Goal: Task Accomplishment & Management: Manage account settings

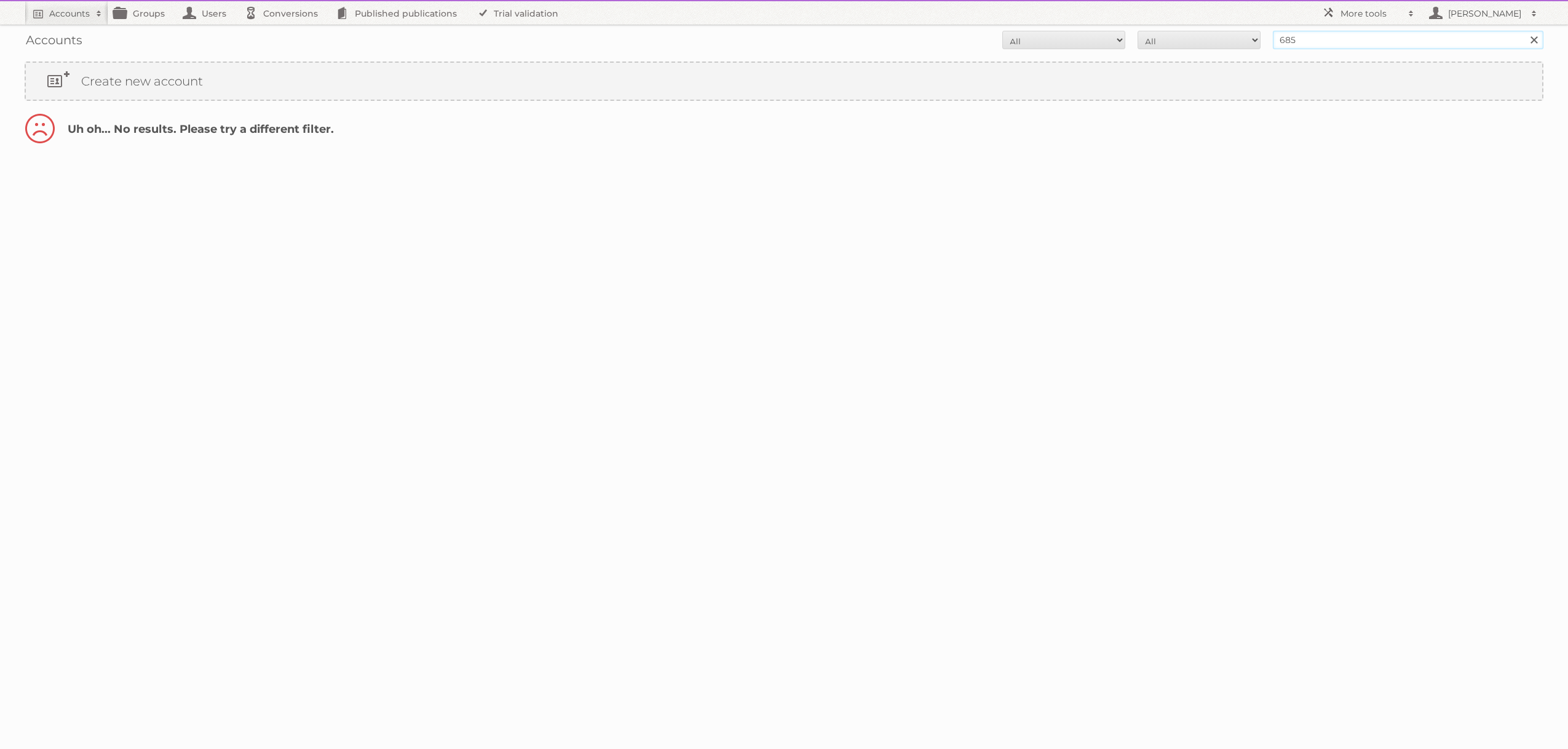
click at [1347, 43] on input "685" at bounding box center [1408, 40] width 271 height 19
type input "paolo"
click at [1524, 30] on input "Search" at bounding box center [1533, 40] width 19 height 19
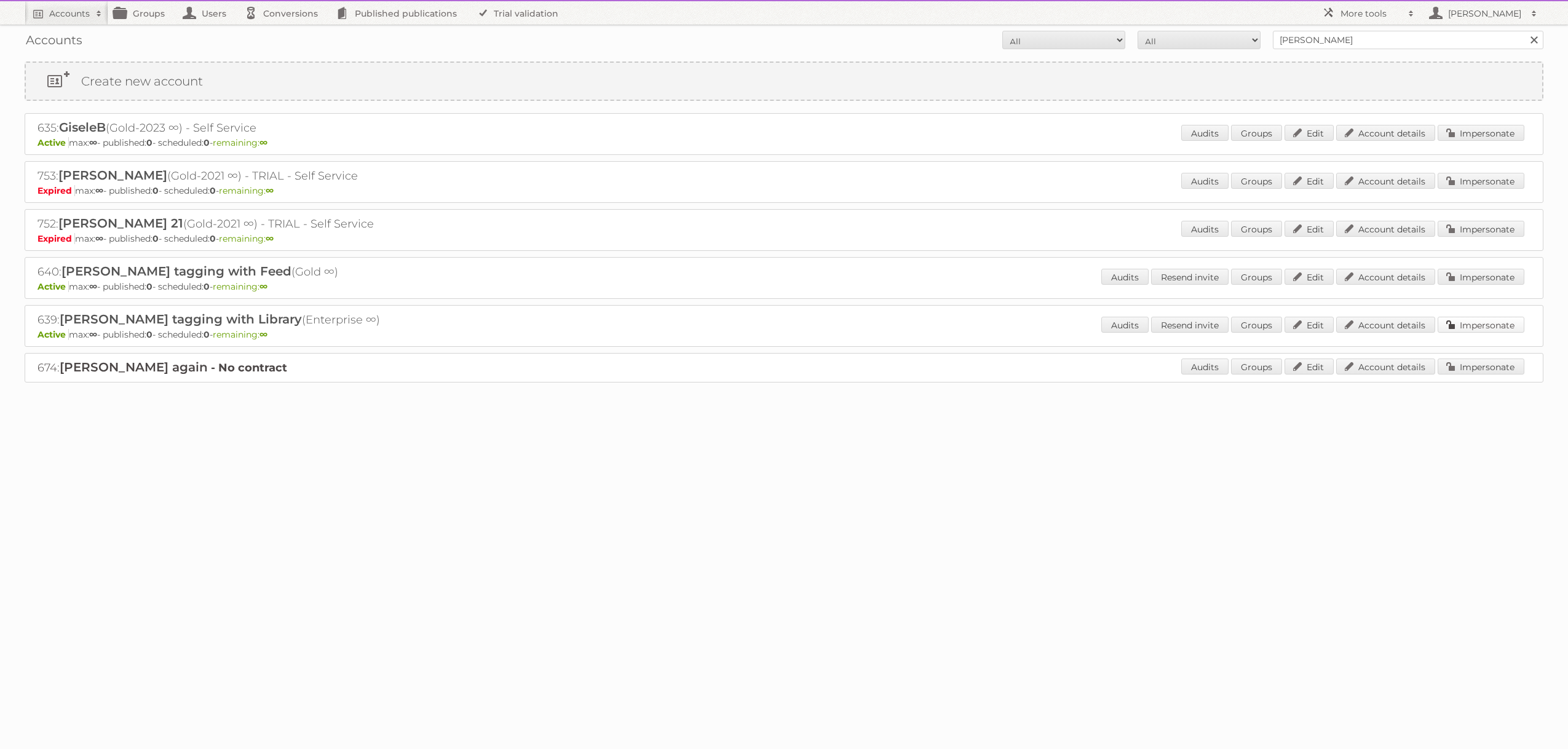
click at [1473, 328] on link "Impersonate" at bounding box center [1480, 324] width 87 height 16
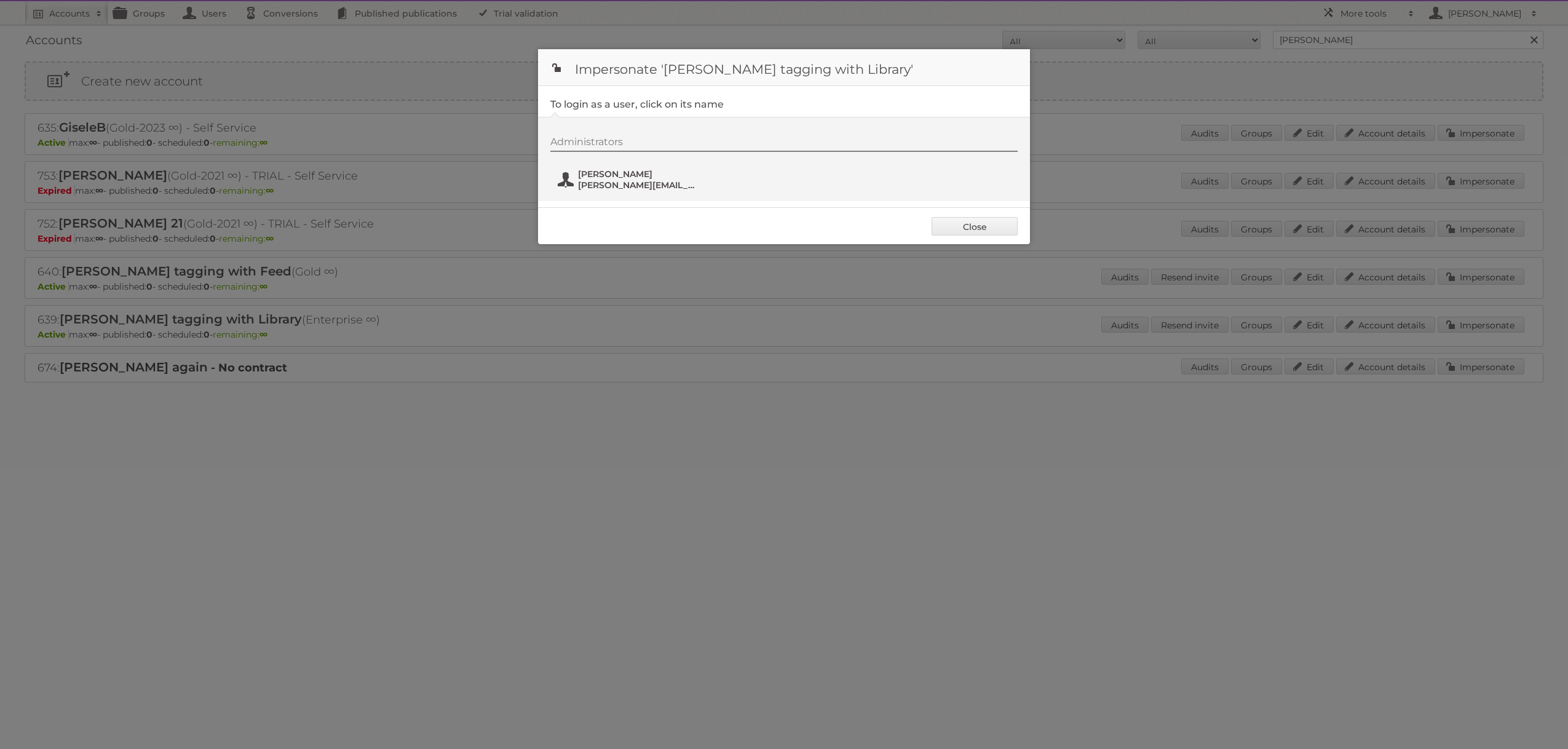
click at [592, 176] on span "Paolo" at bounding box center [637, 174] width 119 height 11
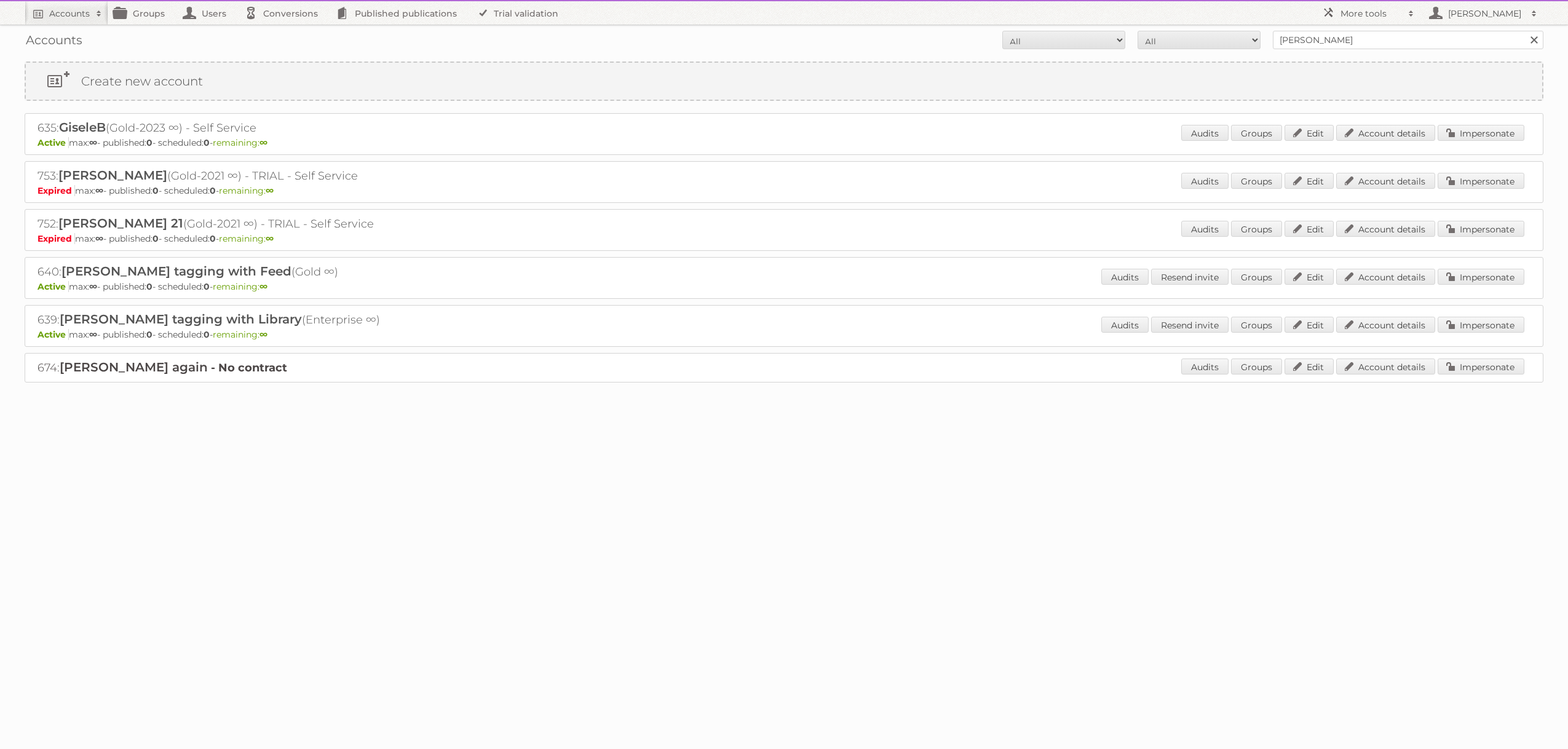
click at [50, 320] on h2 "639: Paolo SKU tagging with Library (Enterprise ∞)" at bounding box center [252, 319] width 430 height 16
copy h2 "639"
click at [1376, 14] on h2 "More tools" at bounding box center [1371, 14] width 62 height 13
click at [1372, 160] on link "Beta Features" at bounding box center [1377, 164] width 122 height 19
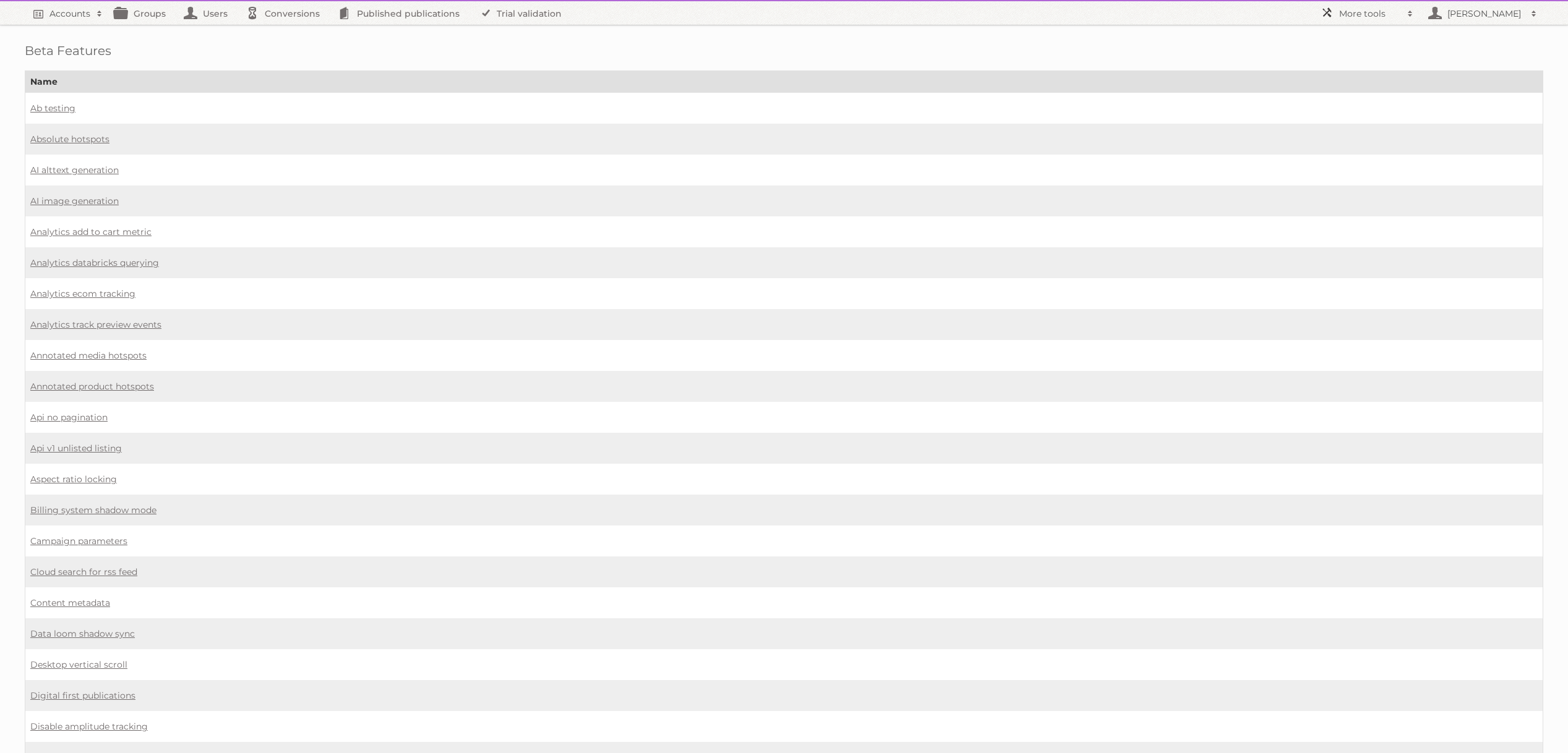
click at [1344, 9] on h2 "More tools" at bounding box center [1369, 14] width 62 height 13
click at [1352, 163] on link "Beta Features" at bounding box center [1376, 165] width 122 height 19
click at [1365, 17] on h2 "More tools" at bounding box center [1369, 14] width 62 height 13
click at [1355, 147] on link "Plan Cancellations" at bounding box center [1376, 146] width 122 height 19
click at [106, 325] on link "Analytics track preview events" at bounding box center [96, 324] width 131 height 11
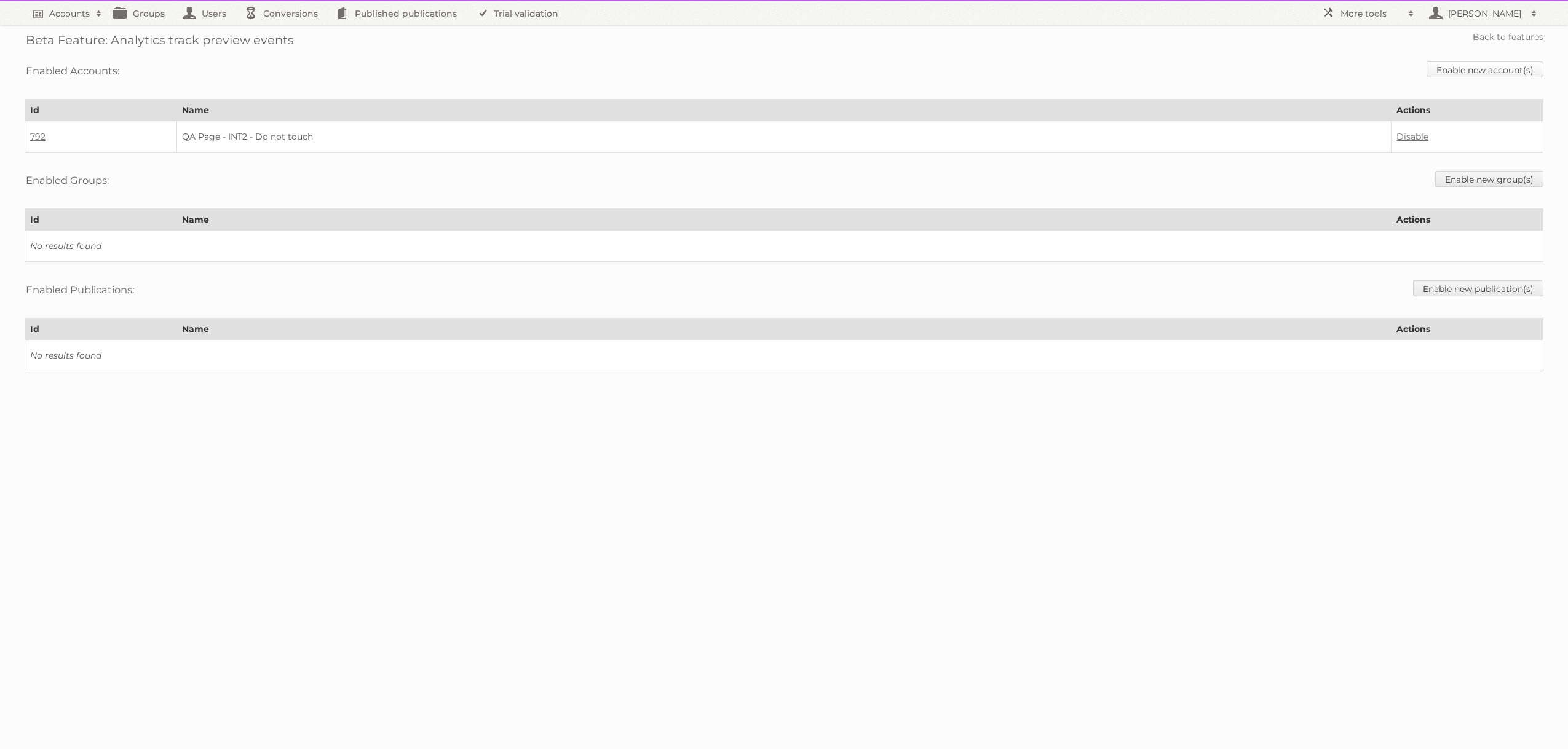
click at [1485, 73] on link "Enable new account(s)" at bounding box center [1484, 69] width 116 height 16
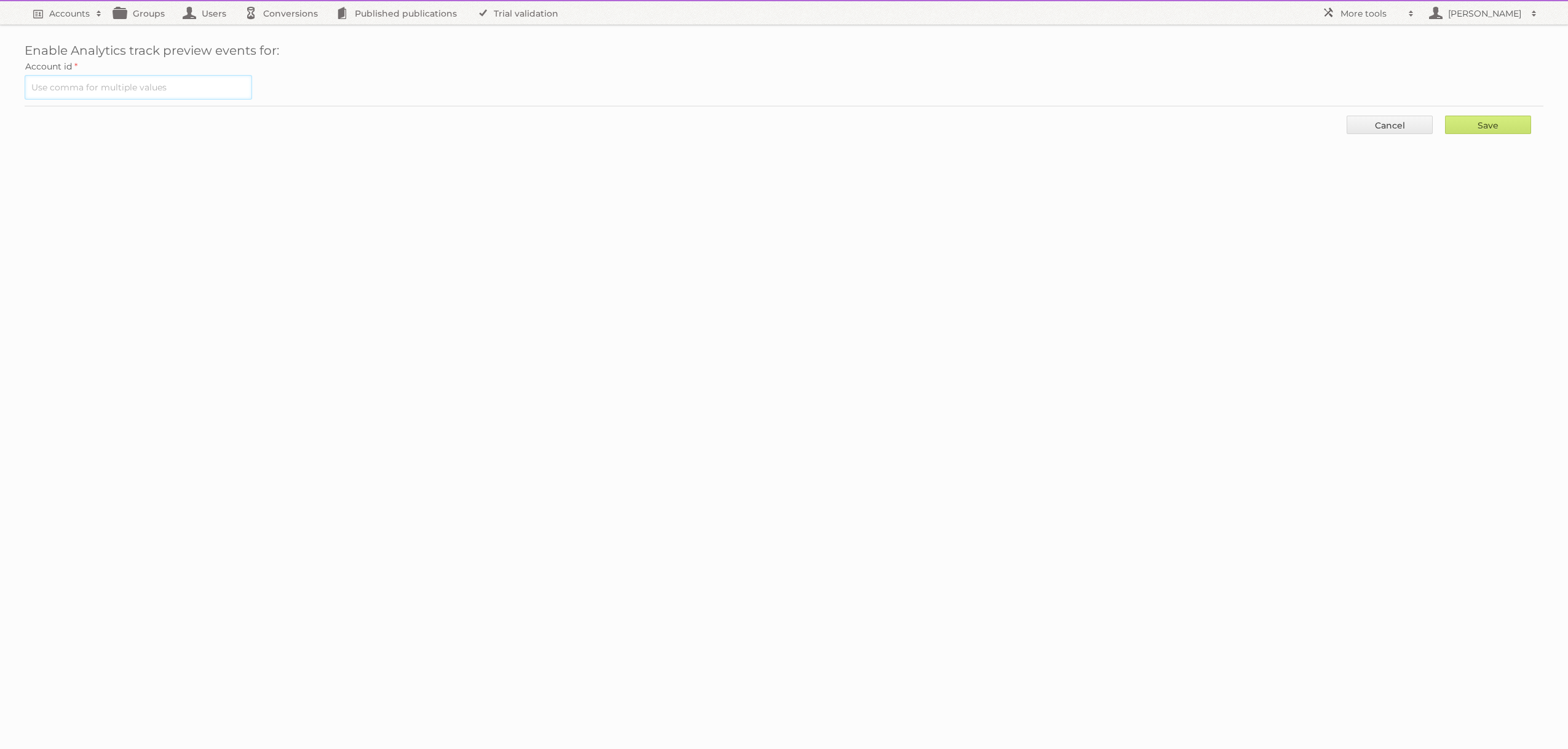
click at [204, 84] on input "text" at bounding box center [138, 87] width 228 height 24
paste input "639"
type input "639"
click at [1445, 116] on input "Save" at bounding box center [1488, 125] width 86 height 19
type input "..."
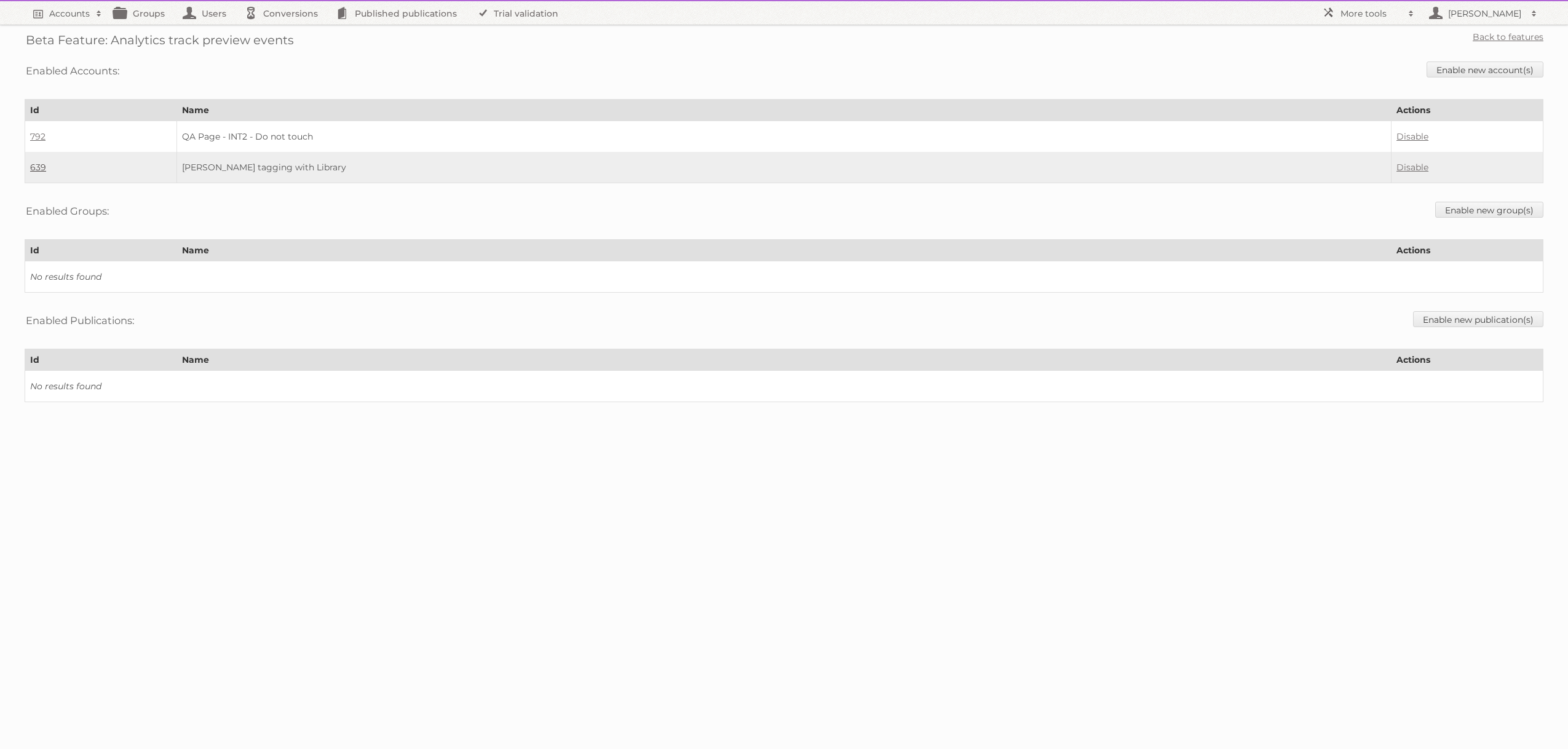
click at [32, 168] on link "639" at bounding box center [38, 167] width 16 height 11
click at [1365, 13] on h2 "More tools" at bounding box center [1371, 14] width 62 height 13
click at [1354, 162] on link "Beta Features" at bounding box center [1377, 164] width 122 height 19
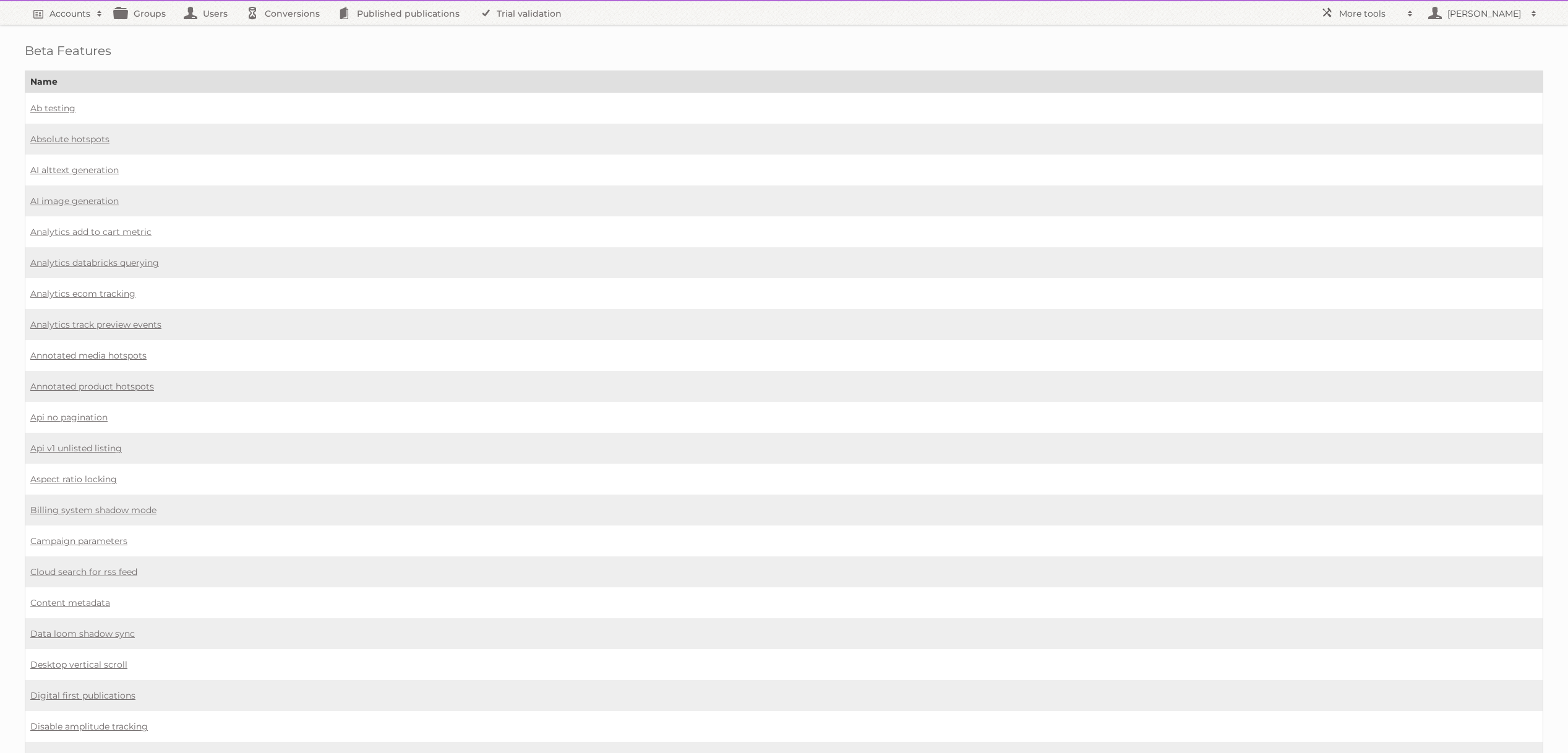
click at [947, 316] on td "Analytics track preview events" at bounding box center [784, 324] width 1518 height 31
click at [1084, 193] on td "AI image generation" at bounding box center [784, 201] width 1518 height 31
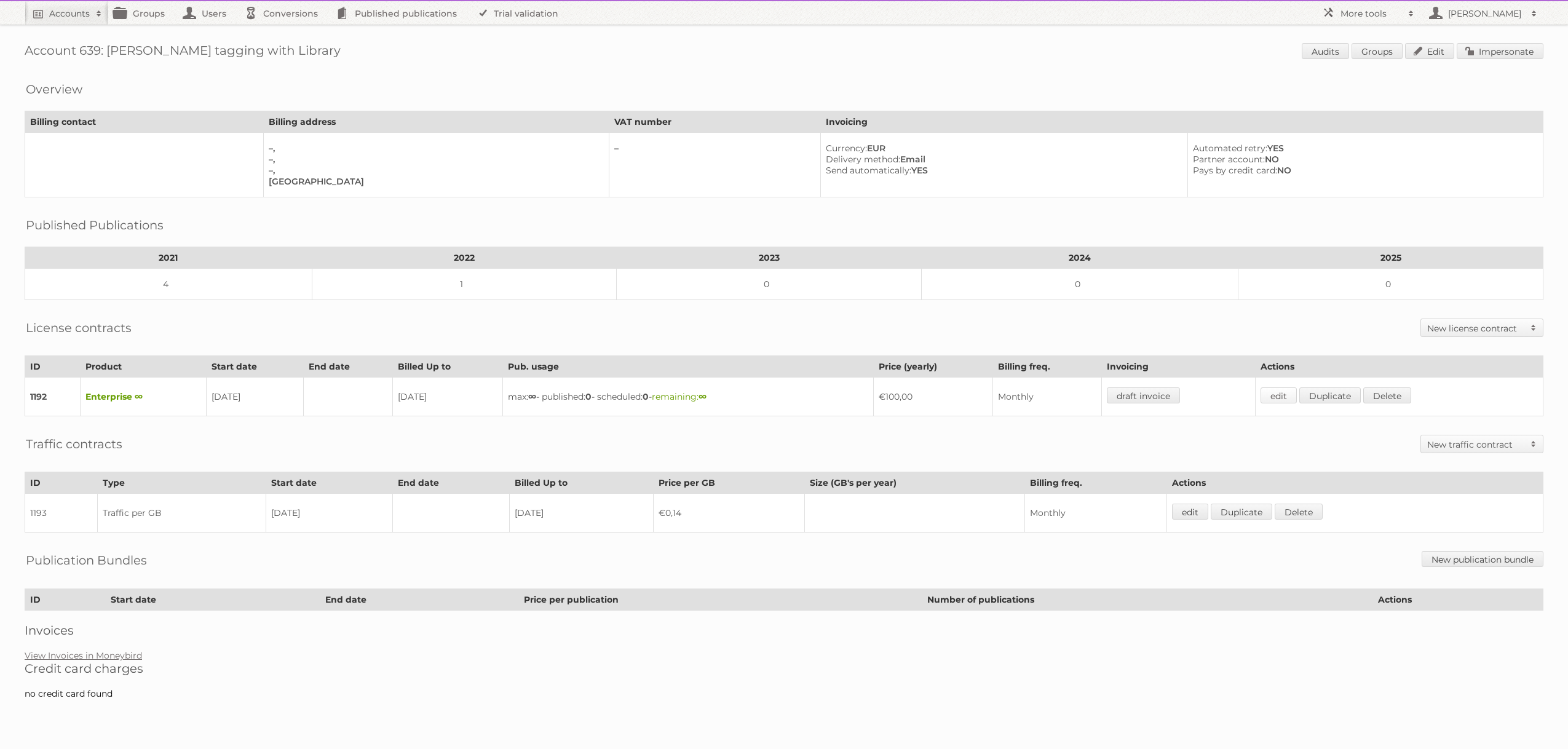
click at [1295, 398] on link "edit" at bounding box center [1279, 395] width 36 height 16
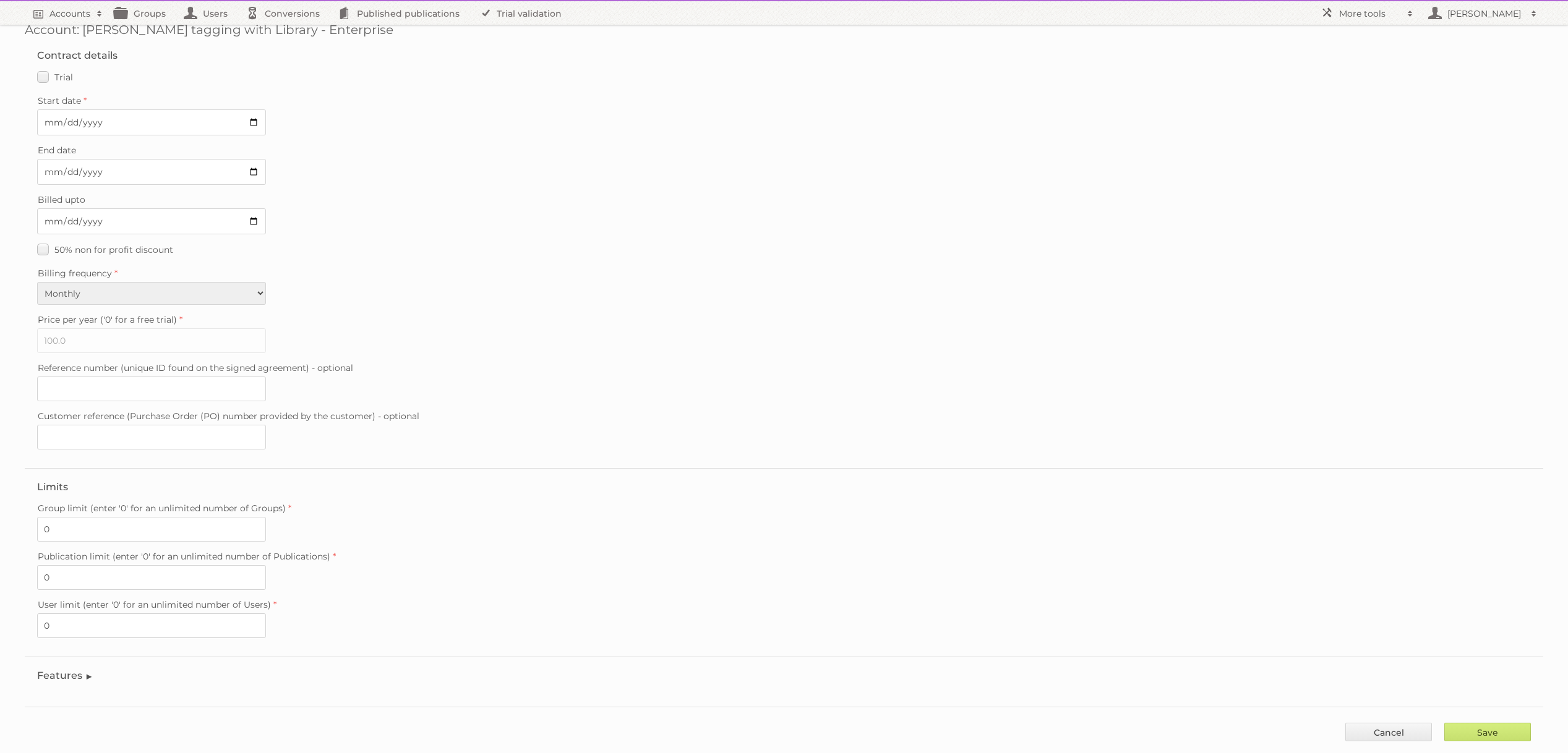
scroll to position [49, 0]
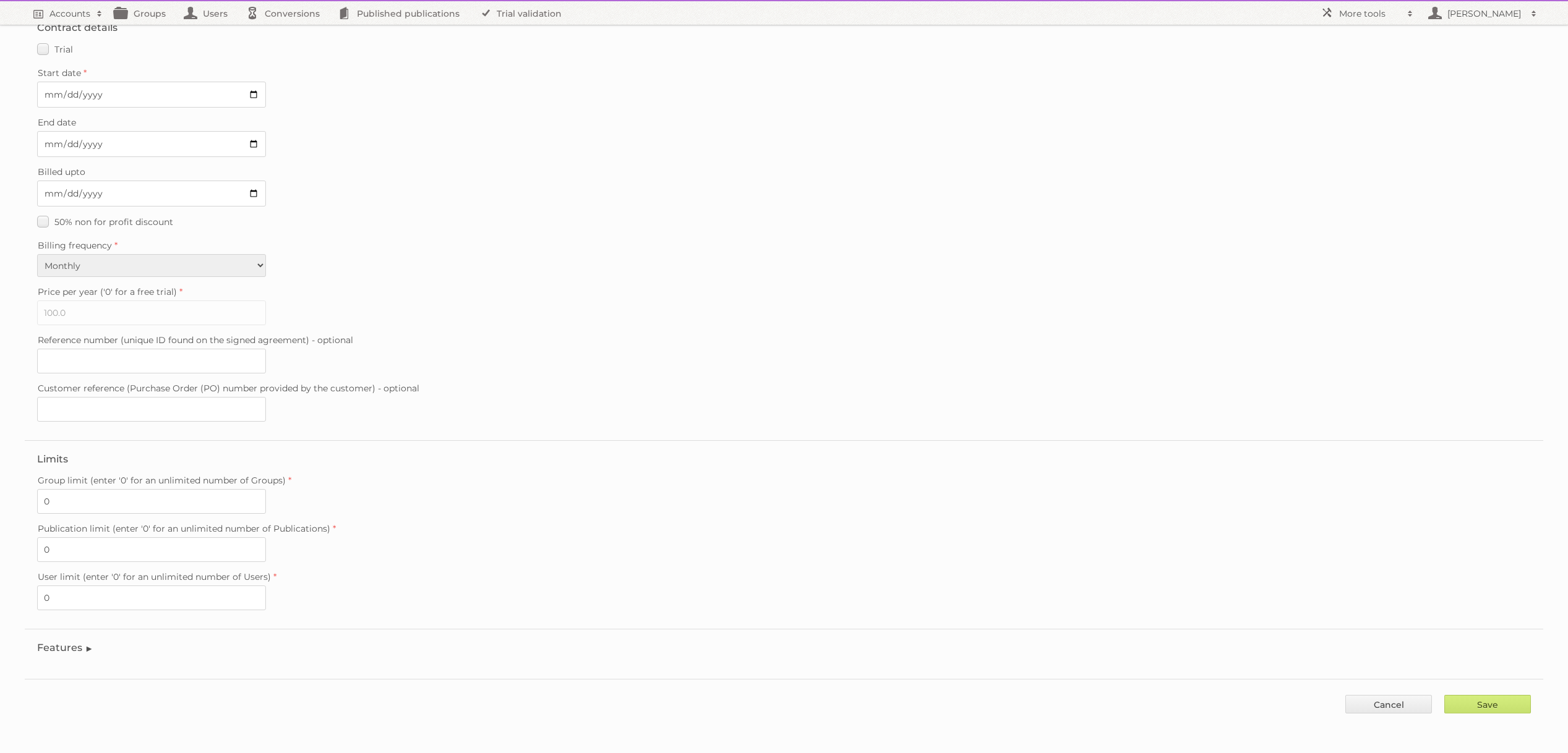
click at [69, 645] on legend "Features" at bounding box center [65, 648] width 56 height 12
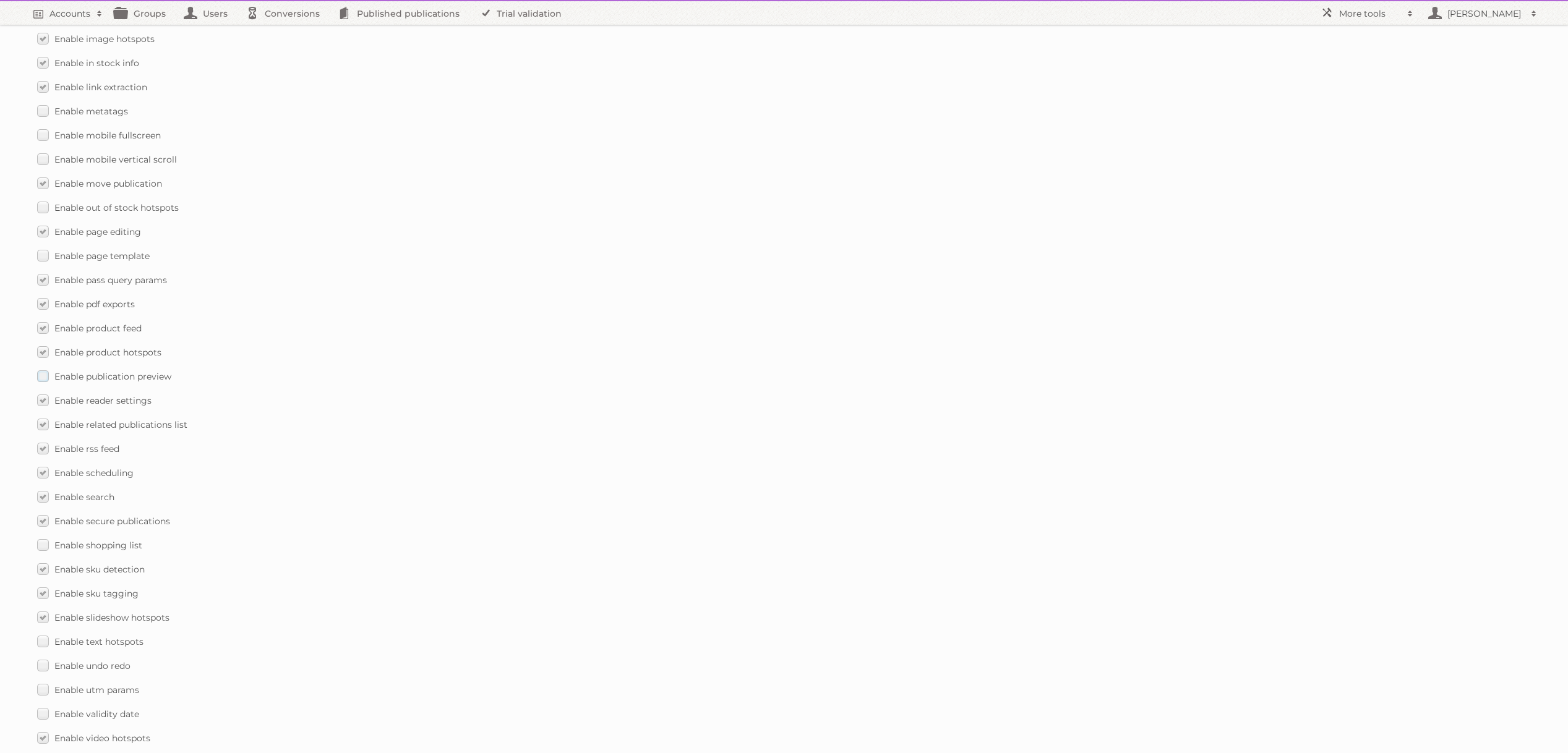
click at [95, 376] on span "Enable publication preview" at bounding box center [113, 376] width 117 height 11
click at [0, 0] on input "Enable publication preview" at bounding box center [0, 0] width 0 height 0
click at [1510, 705] on input "Save" at bounding box center [1487, 705] width 87 height 19
type input "..."
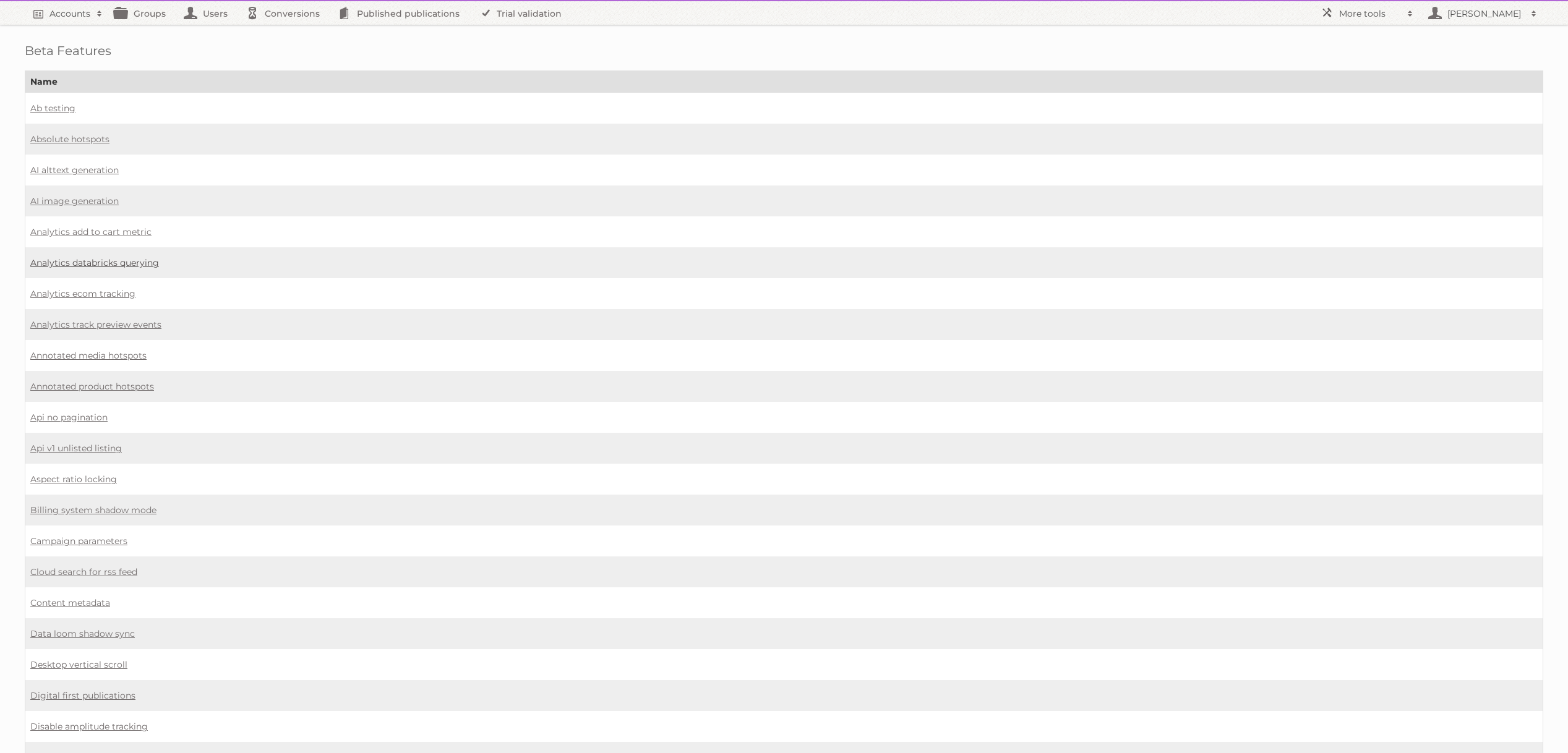
click at [115, 263] on link "Analytics databricks querying" at bounding box center [95, 262] width 129 height 11
click at [105, 327] on link "Analytics track preview events" at bounding box center [96, 324] width 131 height 11
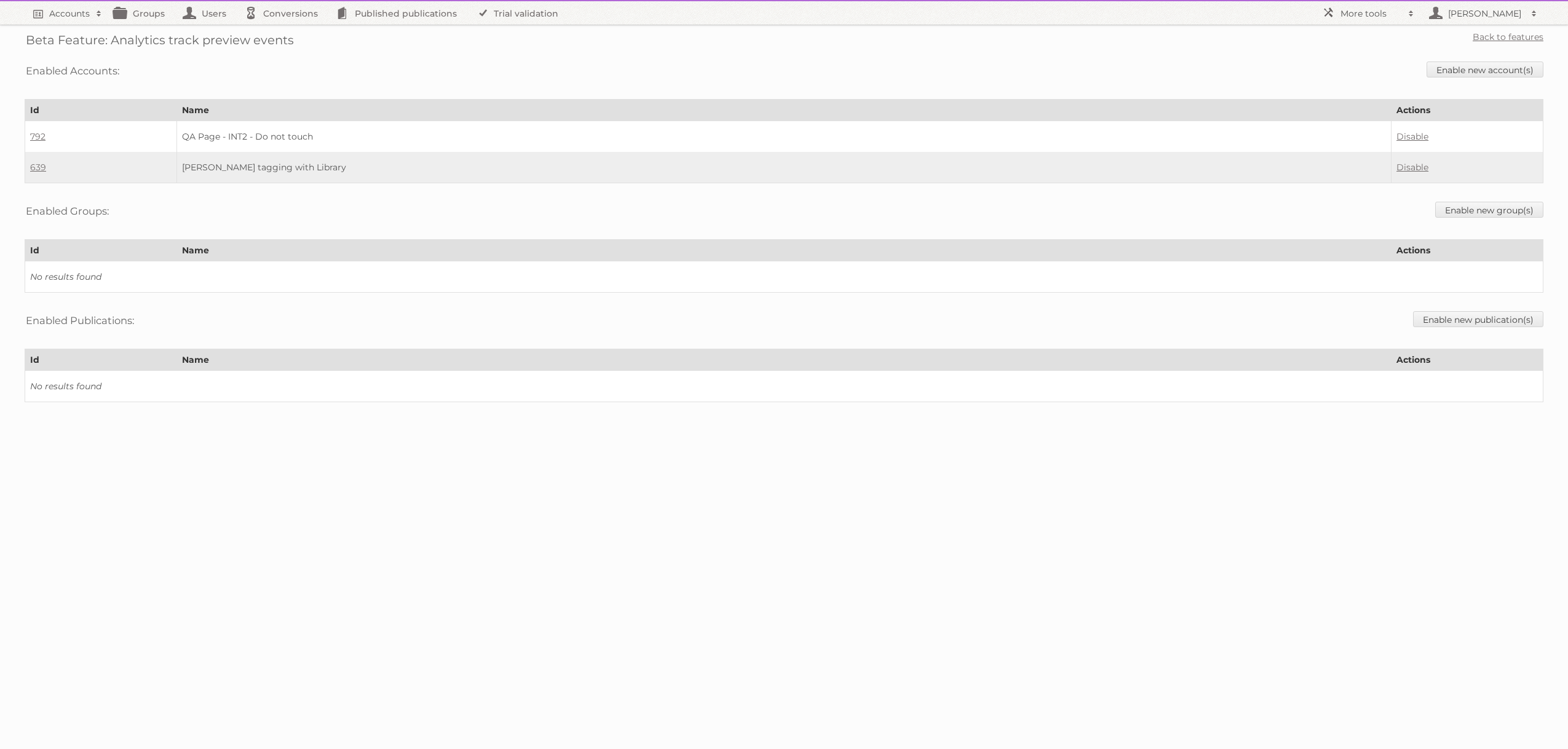
click at [570, 77] on div "Enabled Accounts: Enable new account(s)" at bounding box center [784, 71] width 1519 height 31
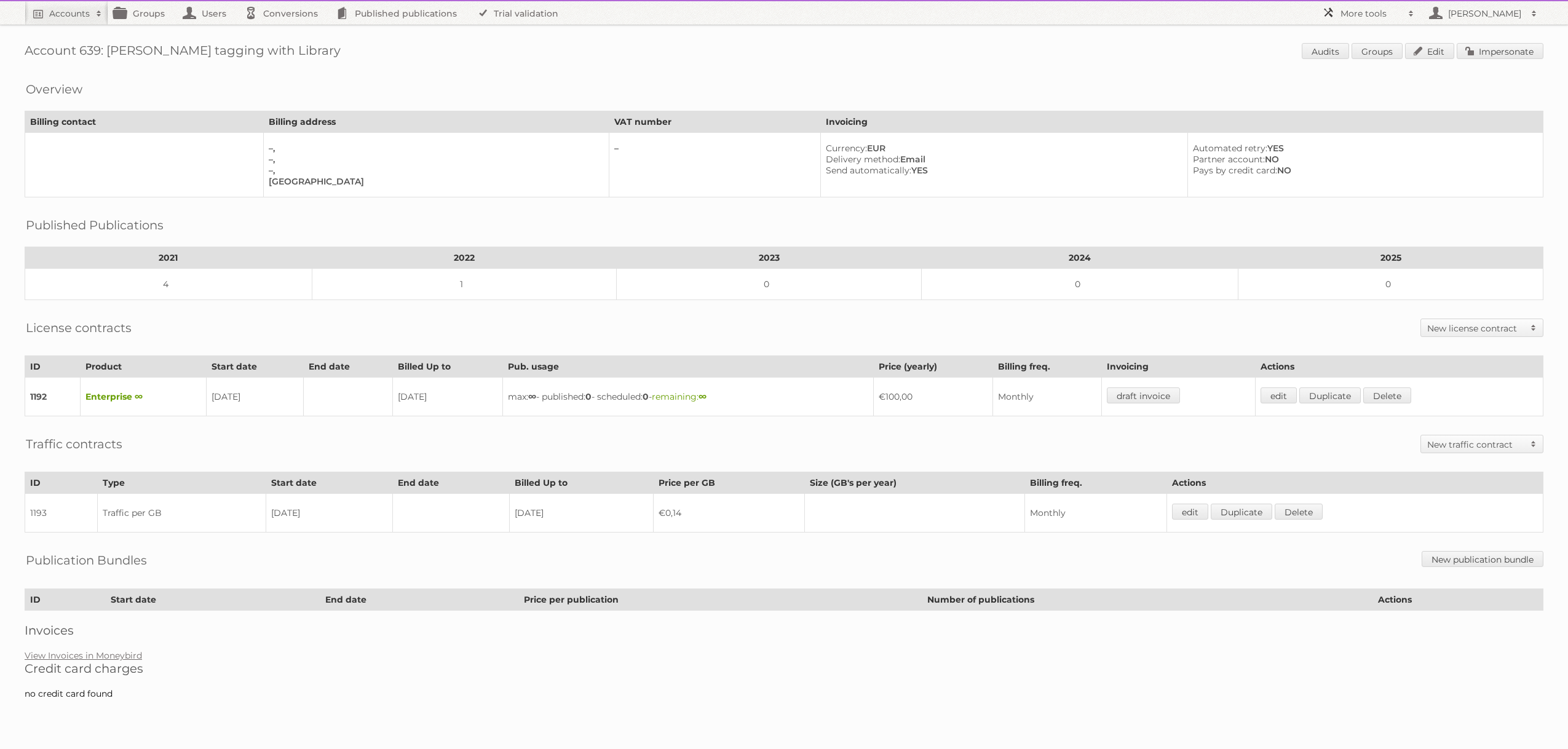
click at [1353, 11] on h2 "More tools" at bounding box center [1371, 14] width 62 height 13
click at [1356, 164] on link "Beta Features" at bounding box center [1377, 164] width 122 height 19
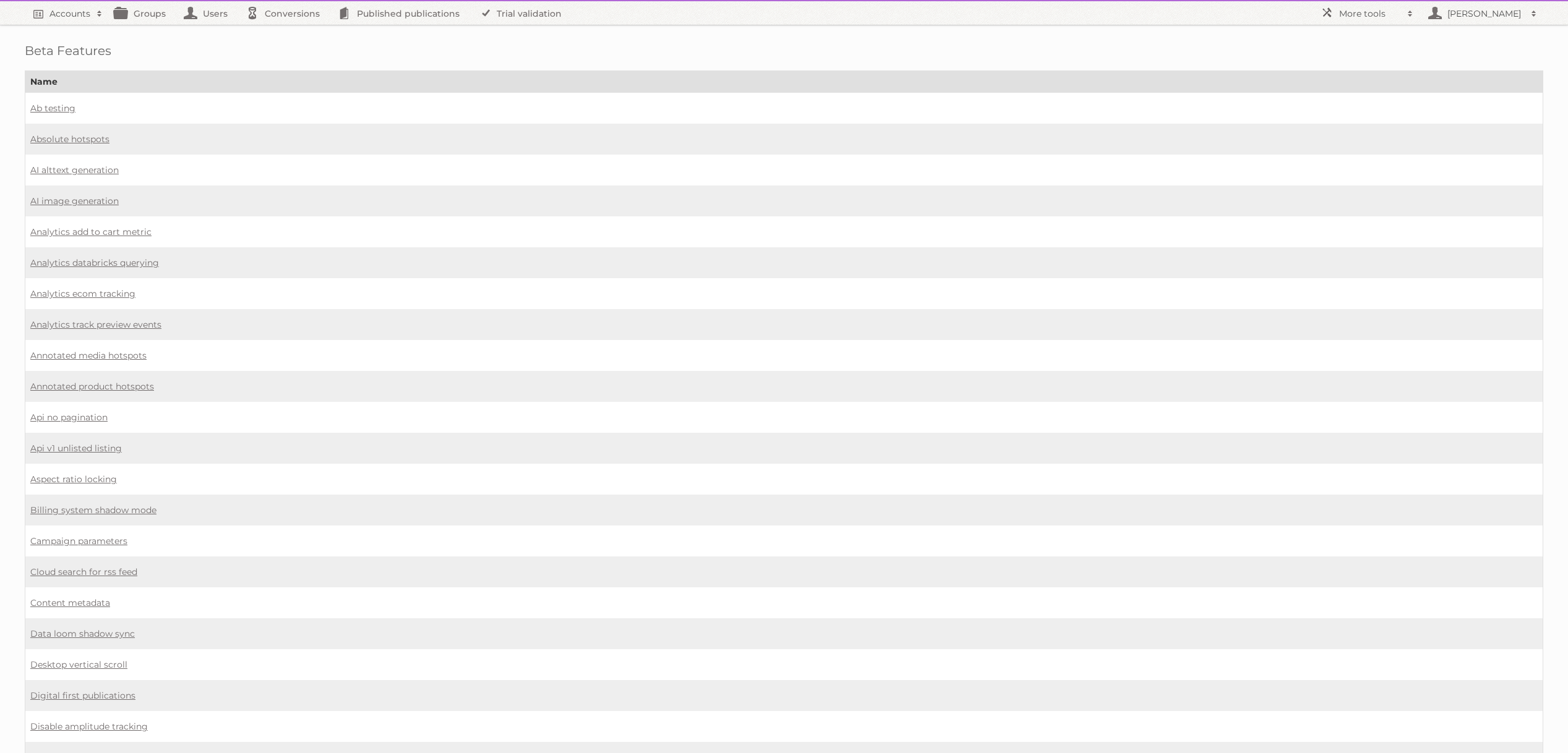
scroll to position [3, 0]
click at [109, 291] on link "Analytics ecom tracking" at bounding box center [83, 291] width 105 height 11
click at [90, 325] on link "Analytics track preview events" at bounding box center [96, 322] width 131 height 11
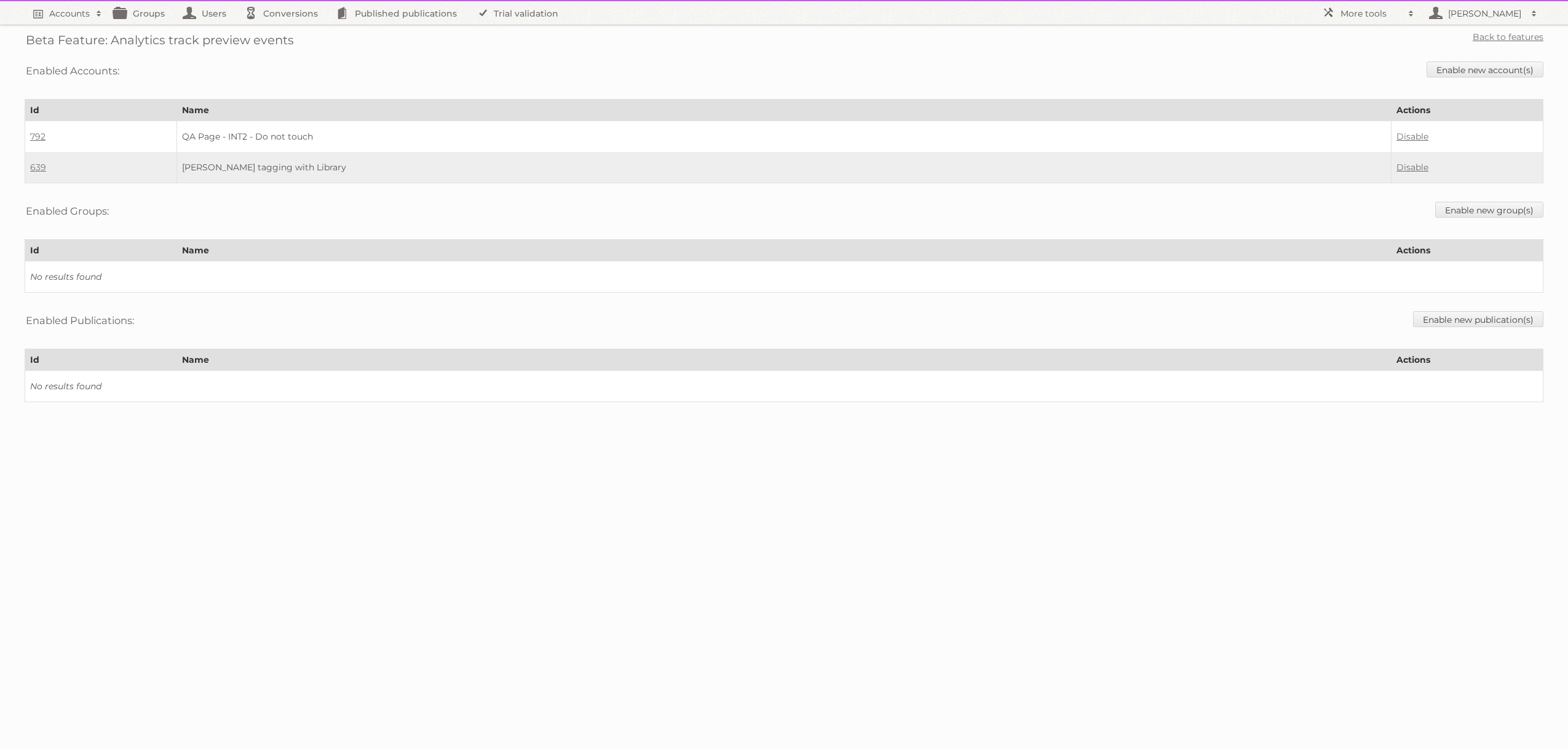
click at [1431, 169] on td "Disable" at bounding box center [1468, 167] width 152 height 31
click at [1422, 169] on link "Disable" at bounding box center [1413, 167] width 32 height 11
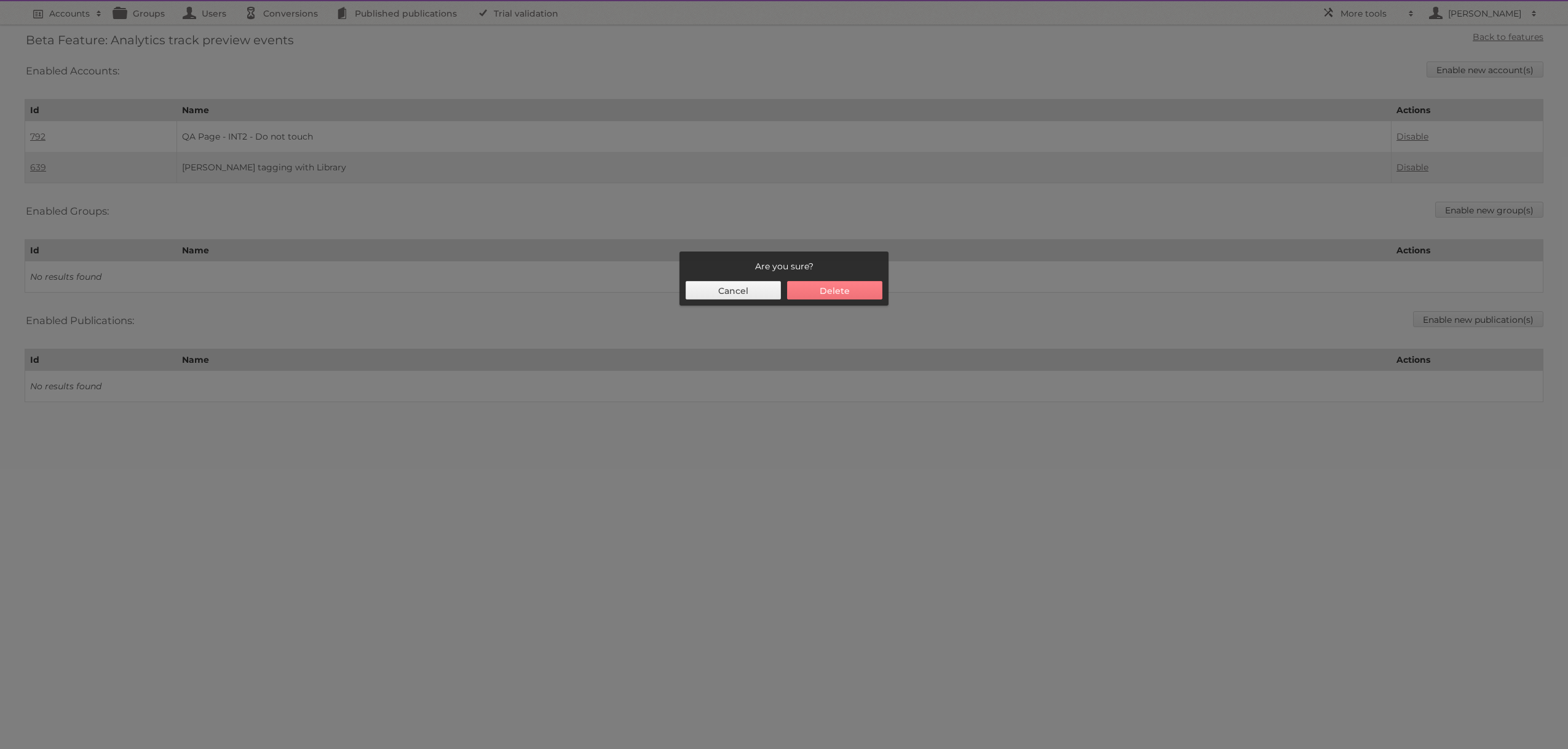
click at [804, 286] on button "Delete" at bounding box center [835, 290] width 95 height 19
